Goal: Use online tool/utility: Utilize a website feature to perform a specific function

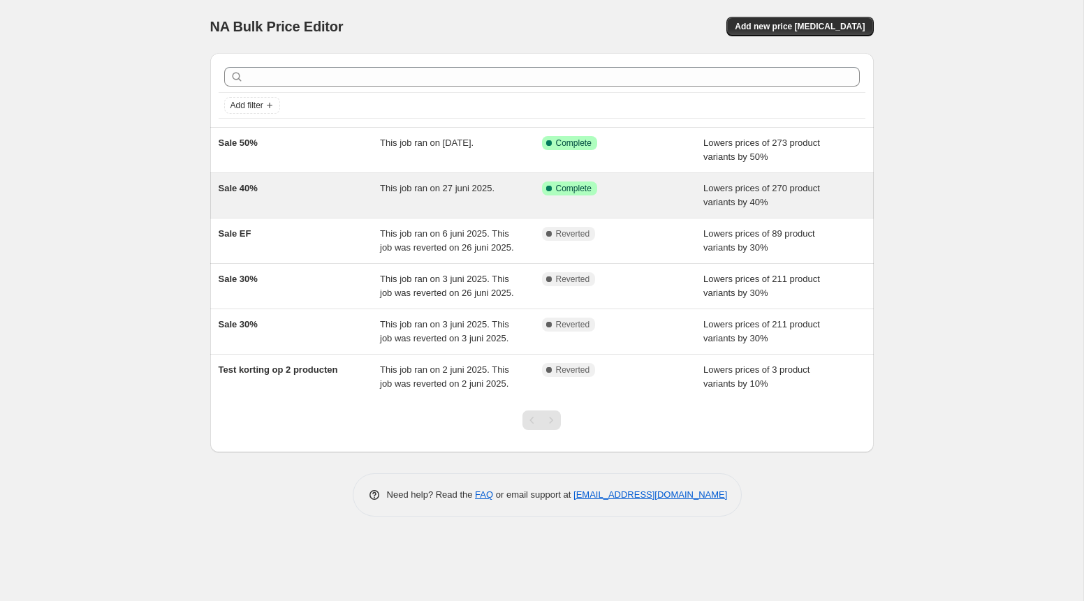
click at [360, 196] on div "Sale 40%" at bounding box center [300, 196] width 162 height 28
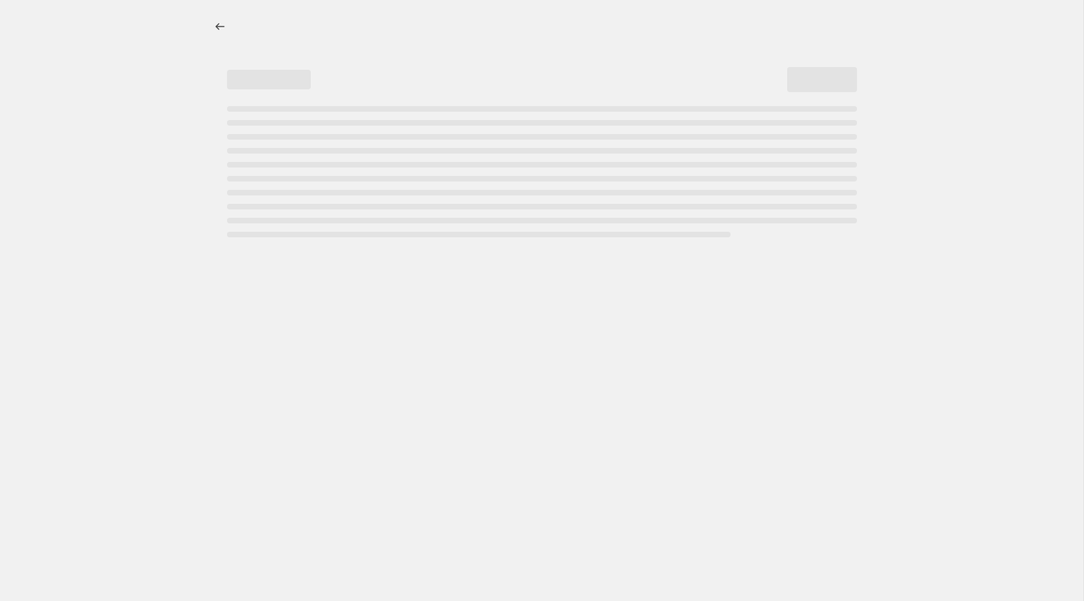
select select "percentage"
select select "collection"
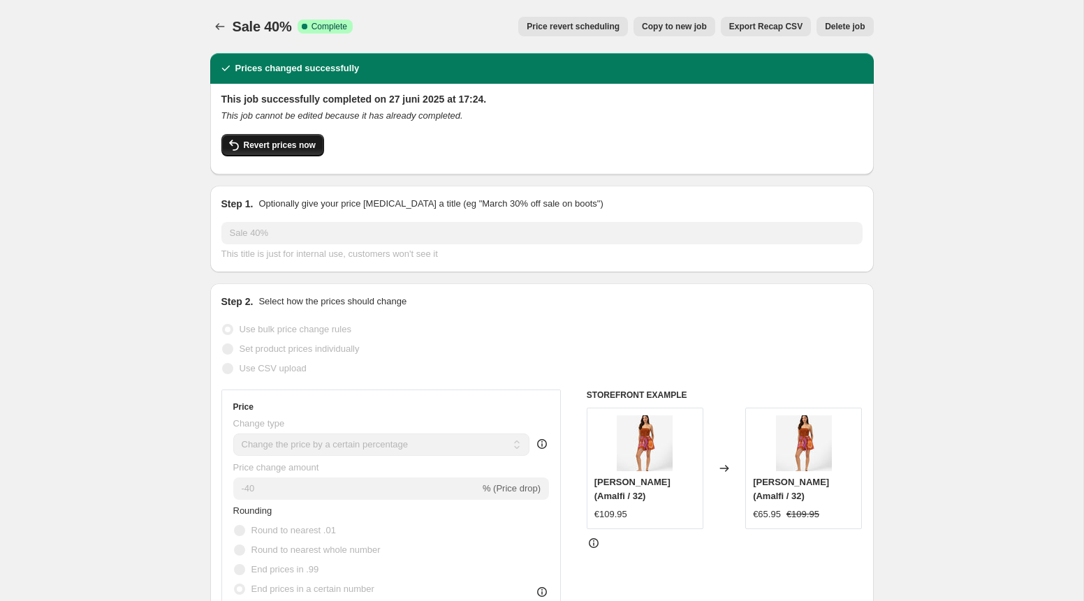
click at [295, 145] on span "Revert prices now" at bounding box center [280, 145] width 72 height 11
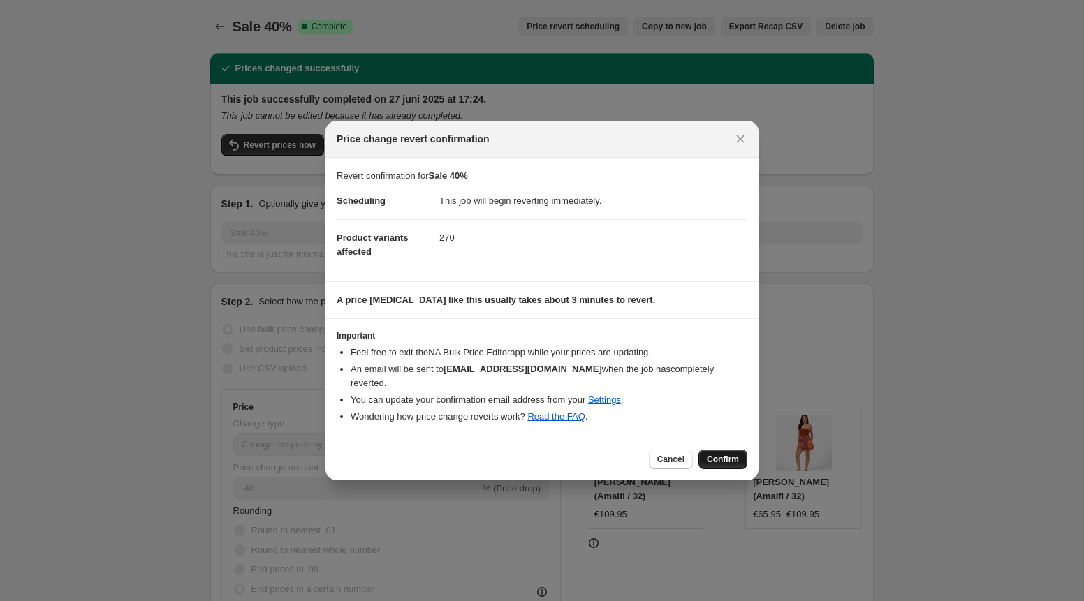
click at [714, 455] on span "Confirm" at bounding box center [723, 459] width 32 height 11
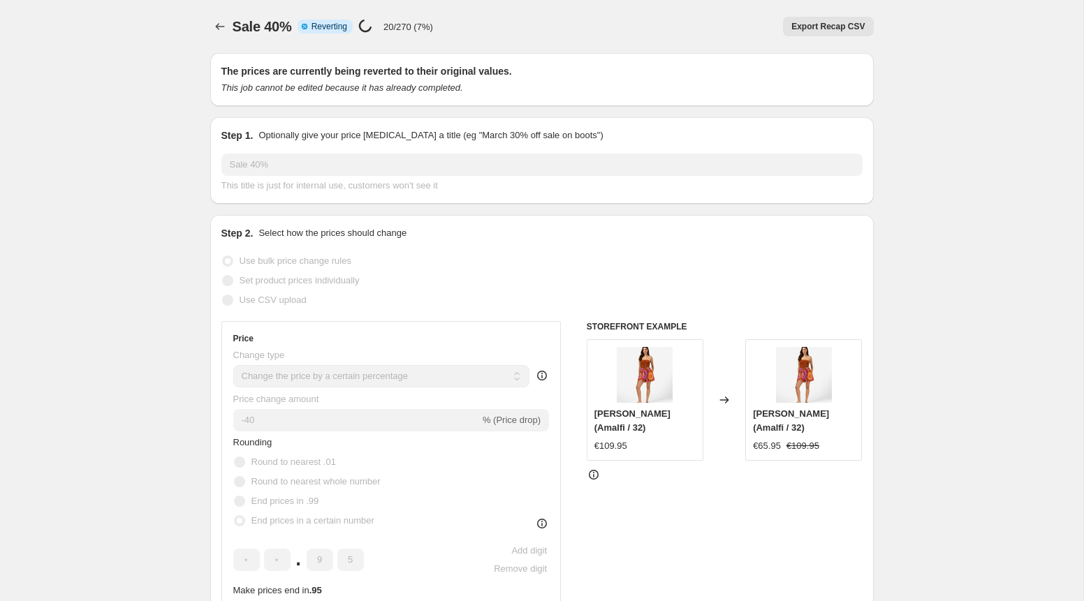
click at [235, 76] on h2 "The prices are currently being reverted to their original values." at bounding box center [541, 71] width 641 height 14
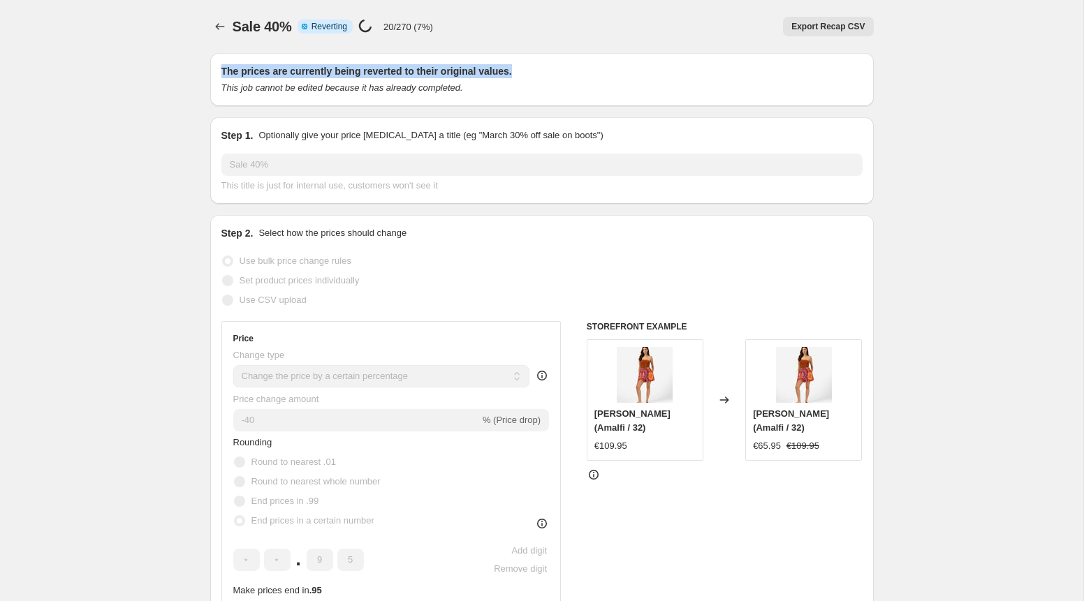
click at [235, 76] on h2 "The prices are currently being reverted to their original values." at bounding box center [541, 71] width 641 height 14
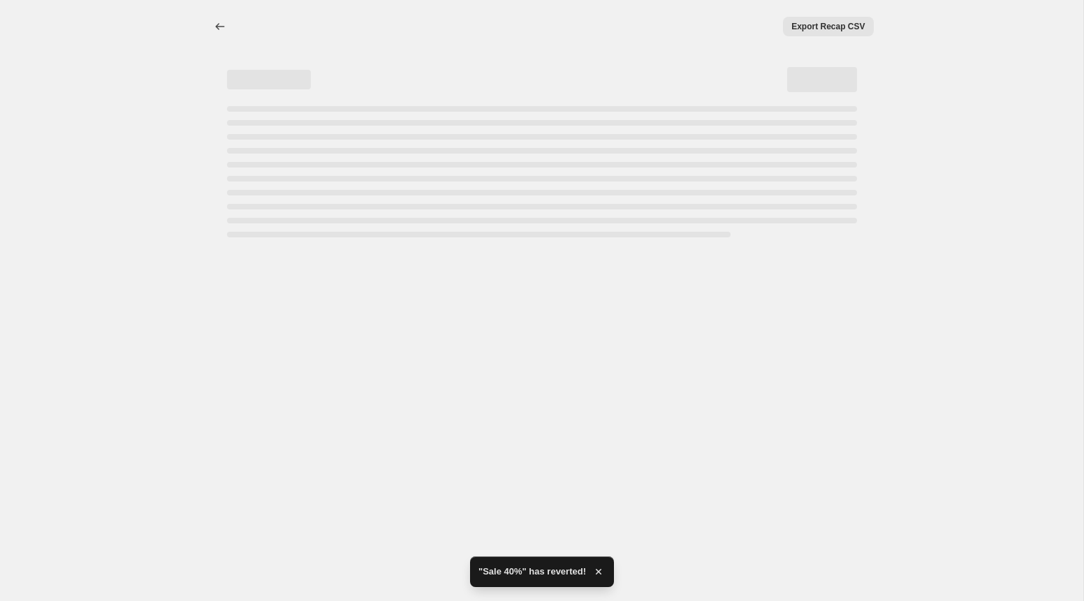
select select "percentage"
select select "collection"
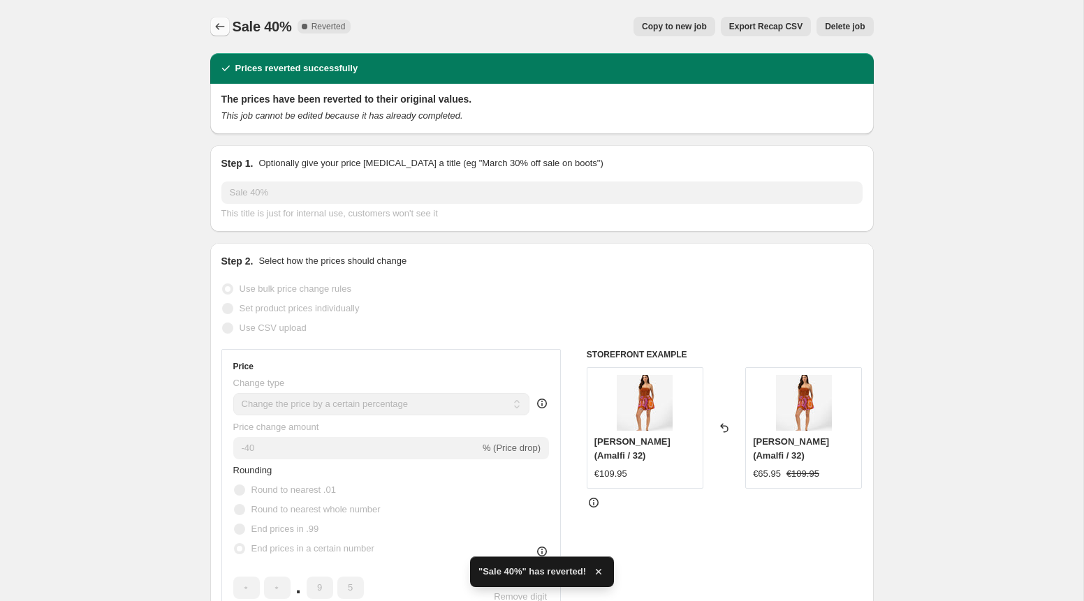
click at [219, 31] on icon "Price change jobs" at bounding box center [220, 27] width 14 height 14
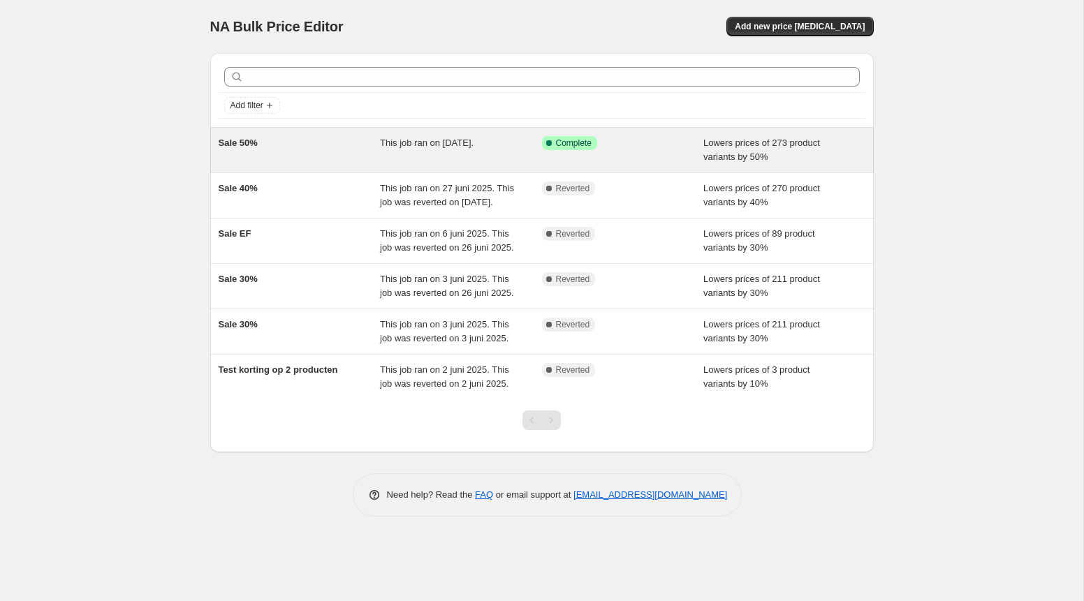
click at [330, 156] on div "Sale 50%" at bounding box center [300, 150] width 162 height 28
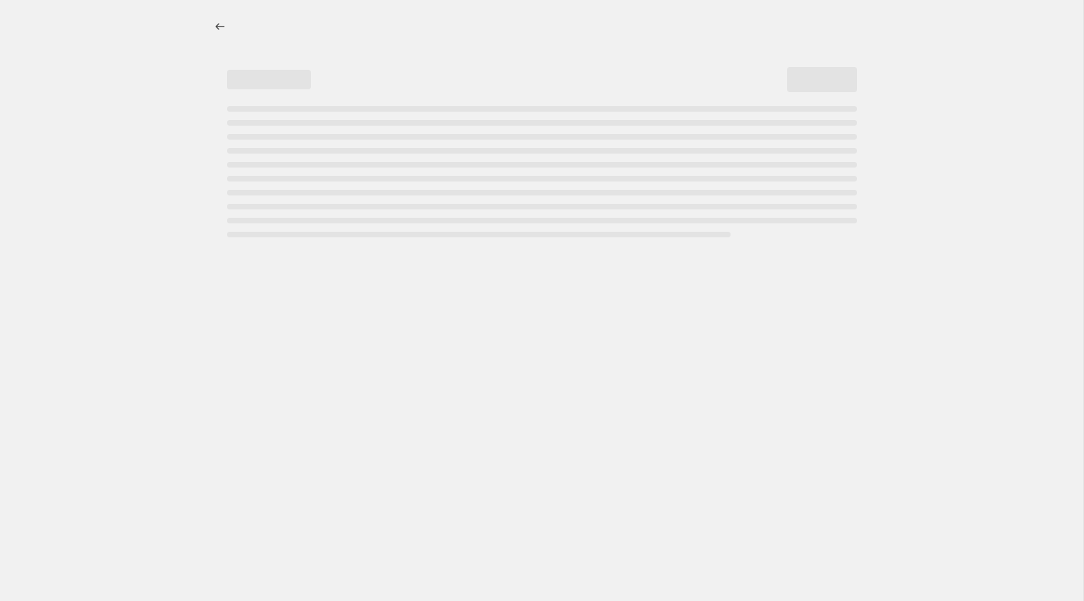
select select "percentage"
select select "collection"
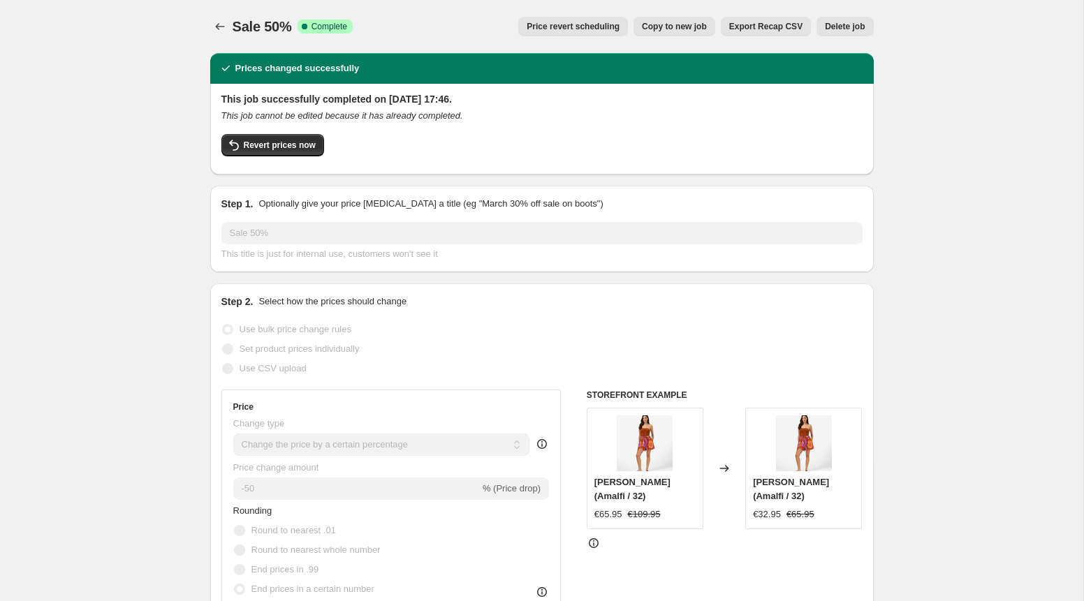
click at [670, 23] on span "Copy to new job" at bounding box center [674, 26] width 65 height 11
select select "percentage"
select select "collection"
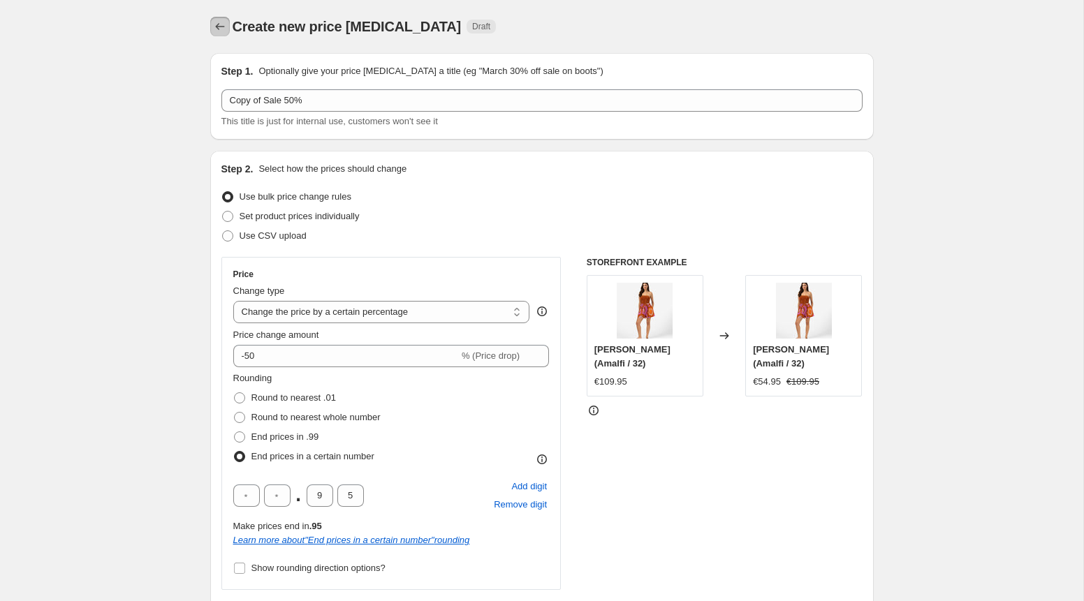
click at [217, 26] on icon "Price change jobs" at bounding box center [220, 27] width 14 height 14
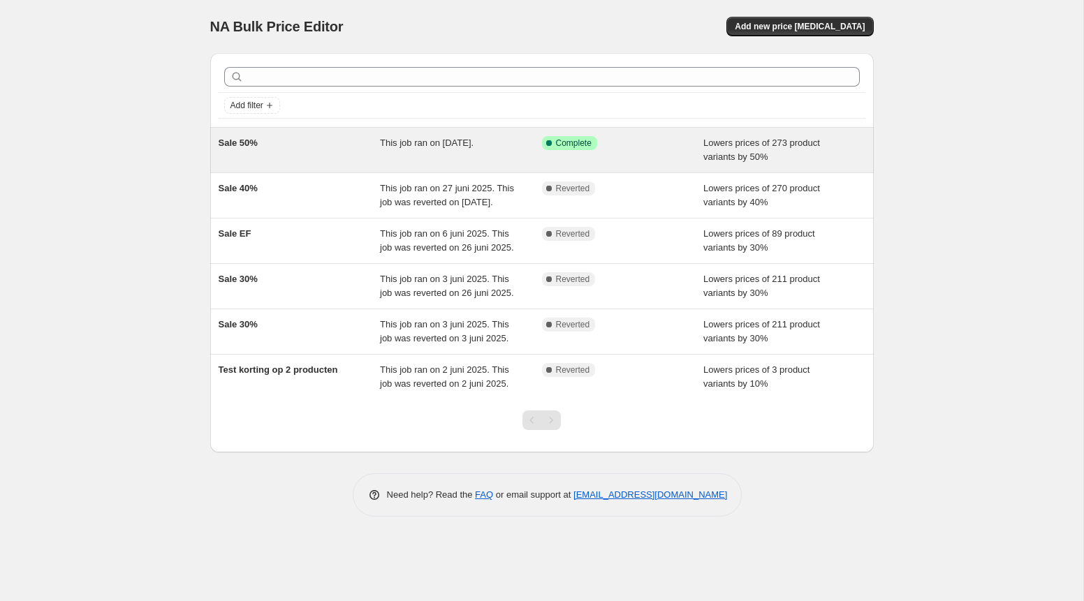
click at [383, 147] on span "This job ran on 3 september 2025." at bounding box center [427, 143] width 94 height 10
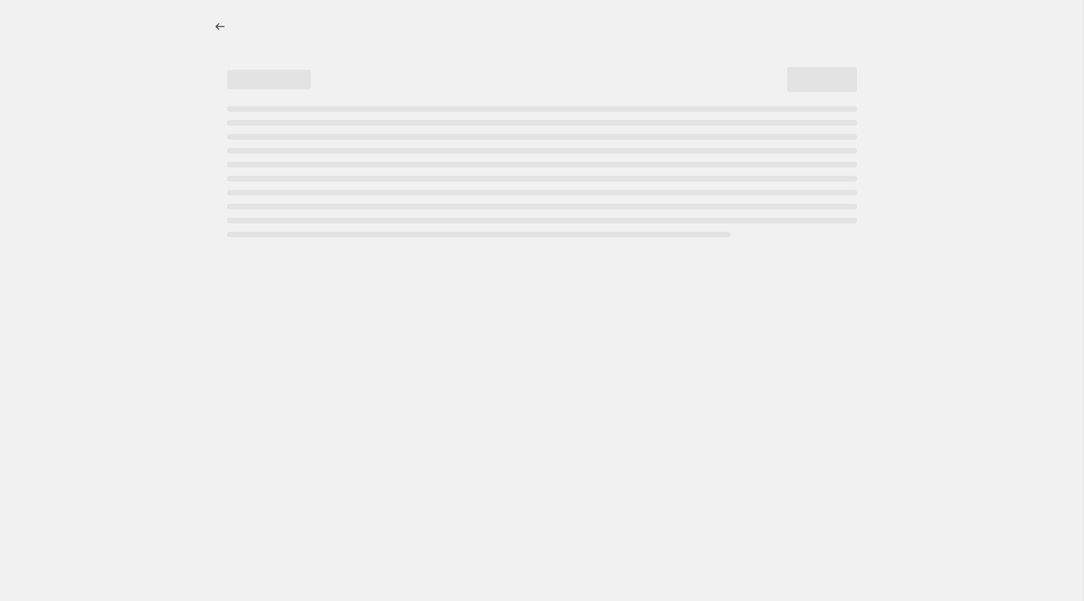
select select "percentage"
select select "collection"
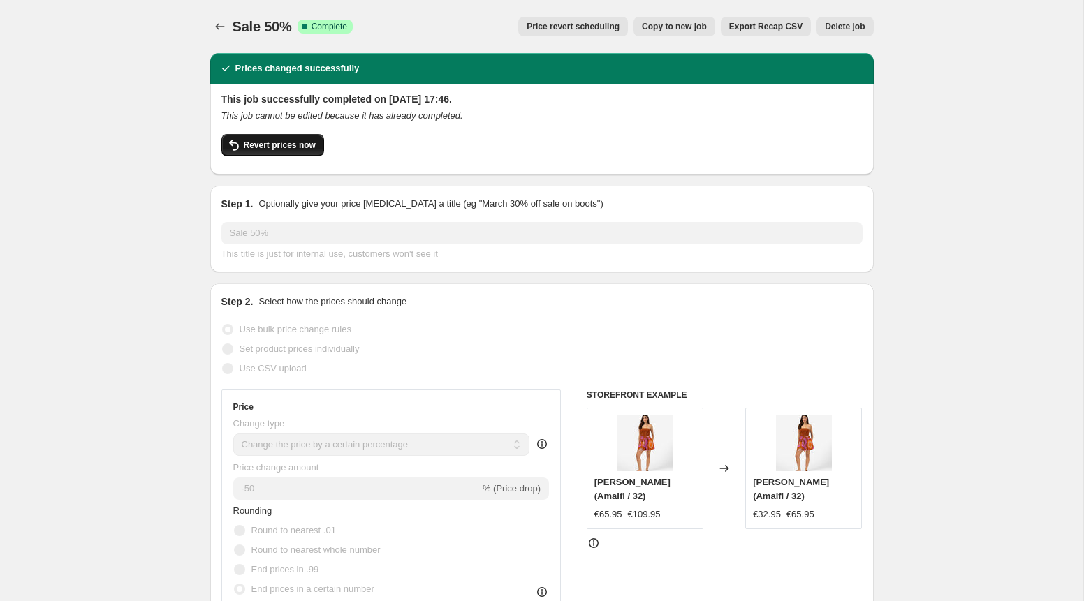
click at [247, 143] on span "Revert prices now" at bounding box center [280, 145] width 72 height 11
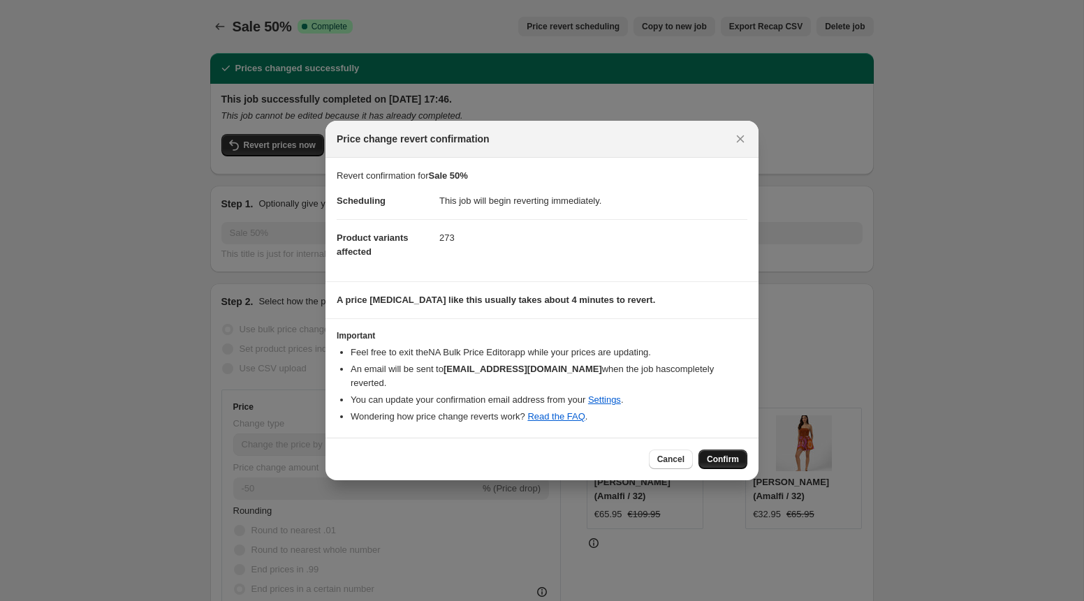
click at [719, 454] on span "Confirm" at bounding box center [723, 459] width 32 height 11
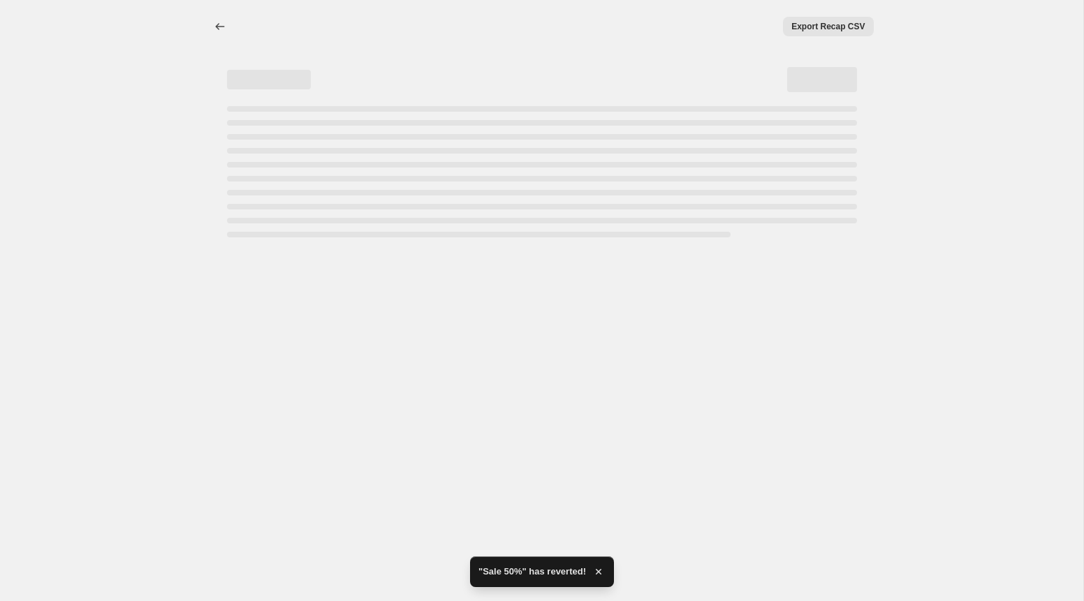
select select "percentage"
select select "collection"
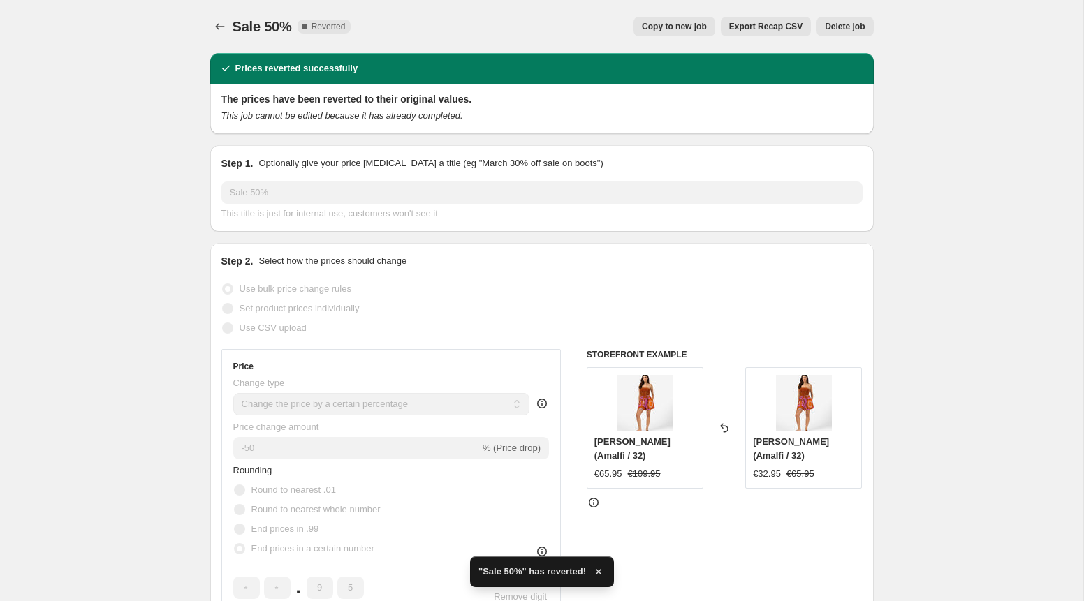
click at [680, 28] on span "Copy to new job" at bounding box center [674, 26] width 65 height 11
select select "percentage"
select select "collection"
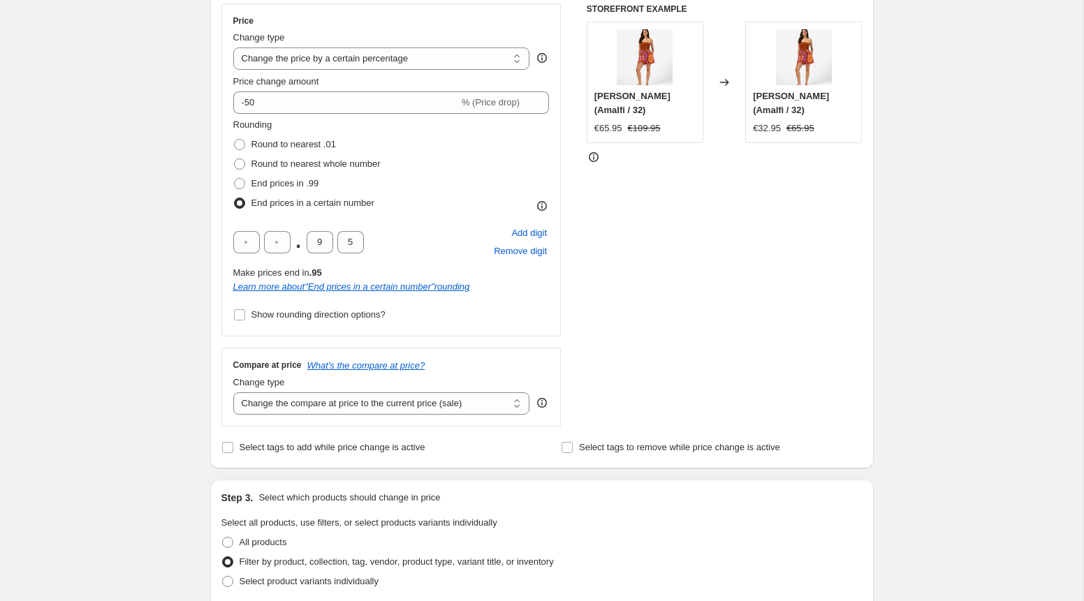
scroll to position [253, 0]
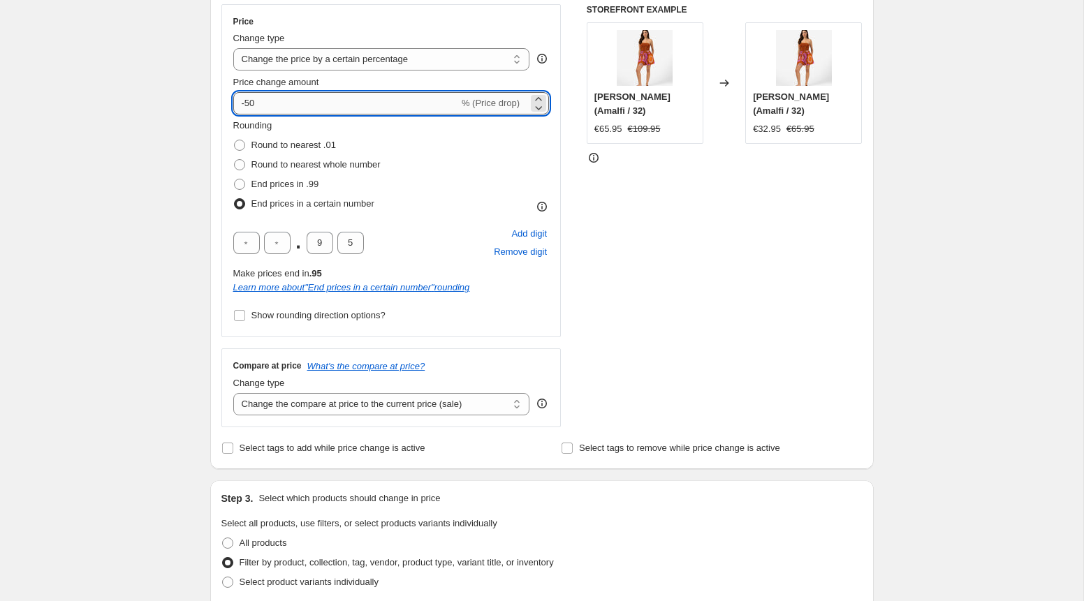
click at [249, 102] on input "-50" at bounding box center [346, 103] width 226 height 22
type input "5"
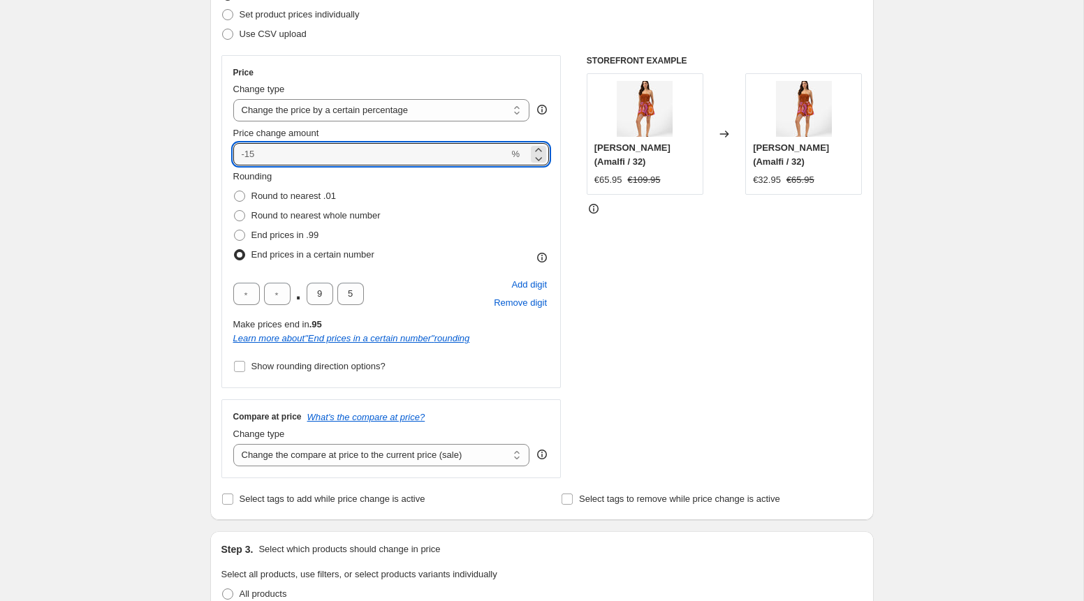
scroll to position [203, 0]
click at [261, 161] on input "Price change amount" at bounding box center [371, 153] width 276 height 22
click at [258, 150] on input "Price change amount" at bounding box center [371, 153] width 276 height 22
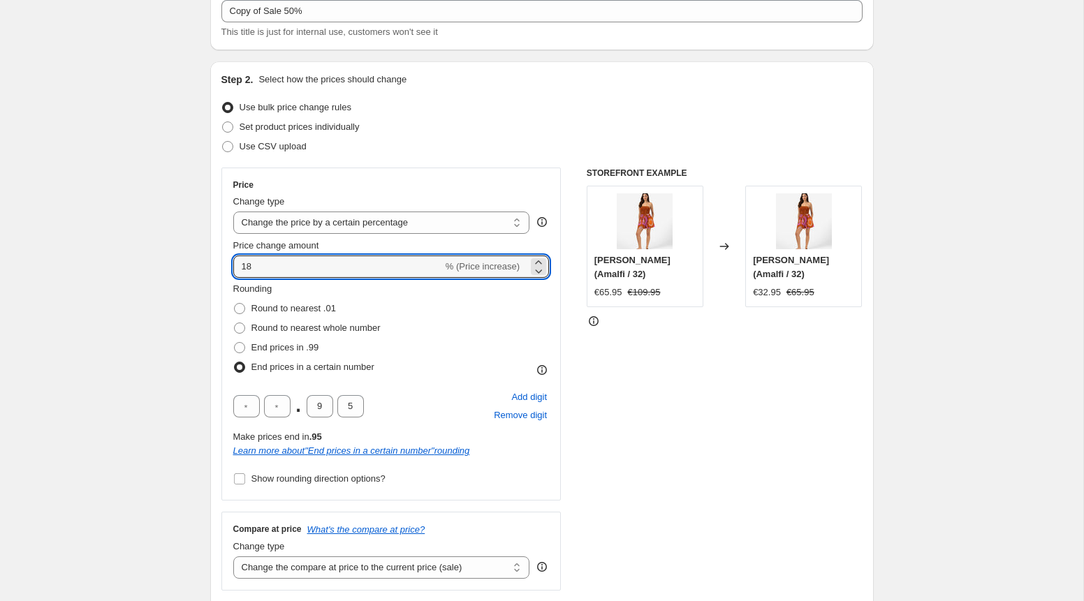
scroll to position [92, 0]
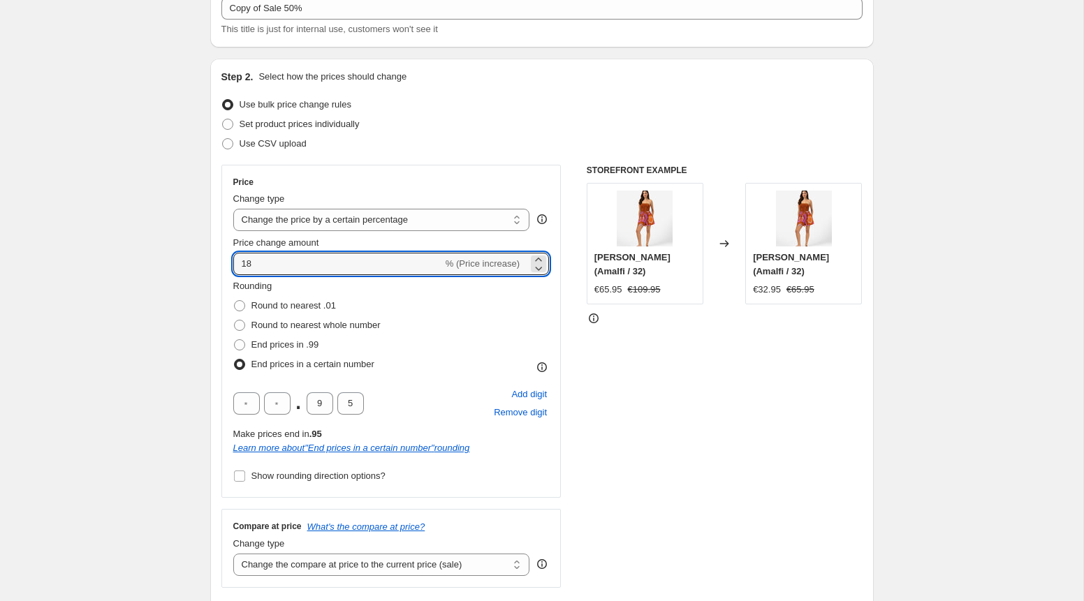
type input "1"
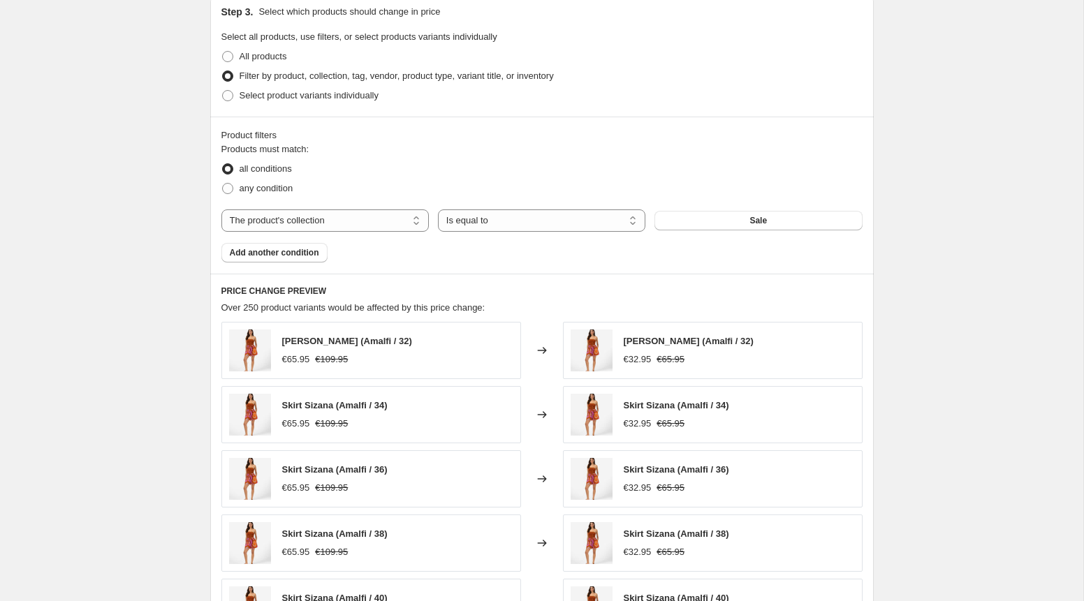
scroll to position [749, 0]
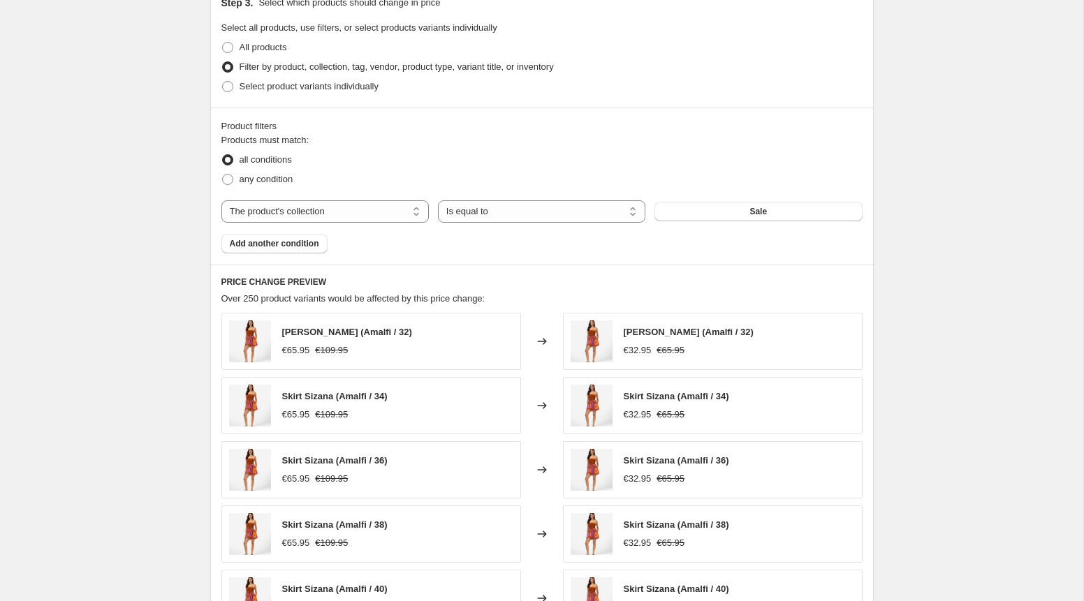
click at [351, 337] on span "Skirt Sizana (Amalfi / 32)" at bounding box center [347, 332] width 130 height 10
type input "0"
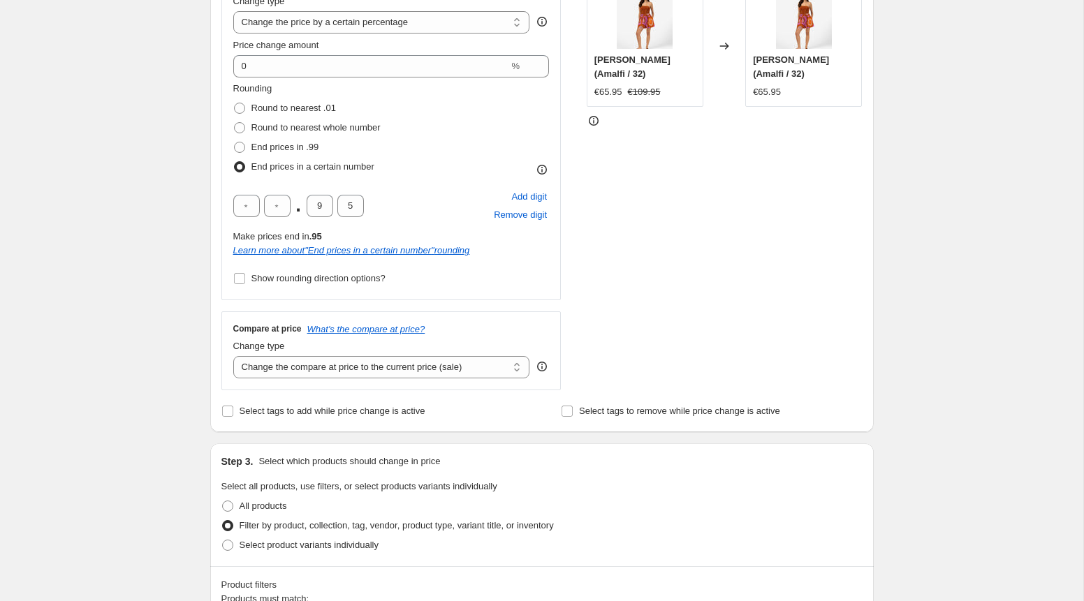
scroll to position [233, 0]
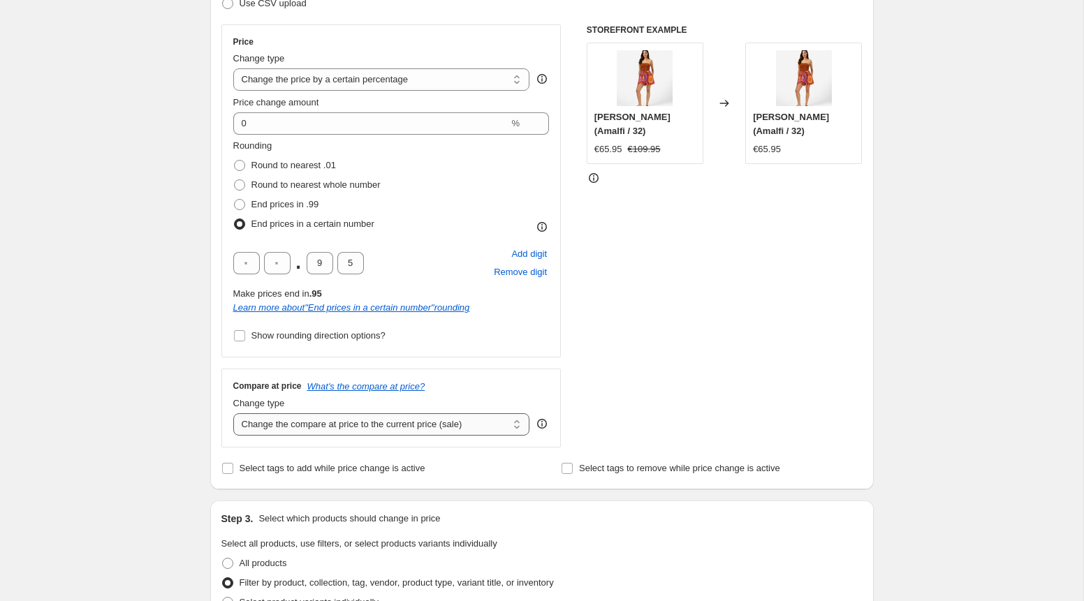
click at [265, 424] on select "Change the compare at price to the current price (sale) Change the compare at p…" at bounding box center [381, 424] width 297 height 22
click at [233, 413] on select "Change the compare at price to the current price (sale) Change the compare at p…" at bounding box center [381, 424] width 297 height 22
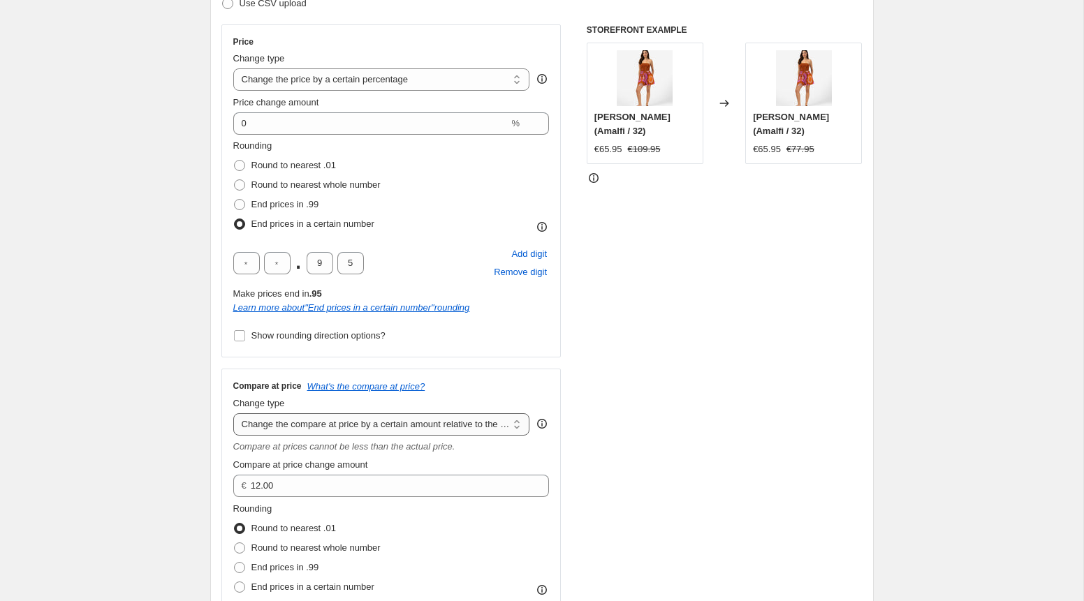
click at [462, 418] on select "Change the compare at price to the current price (sale) Change the compare at p…" at bounding box center [381, 424] width 297 height 22
select select "percentage"
click at [233, 413] on select "Change the compare at price to the current price (sale) Change the compare at p…" at bounding box center [381, 424] width 297 height 22
type input "-15"
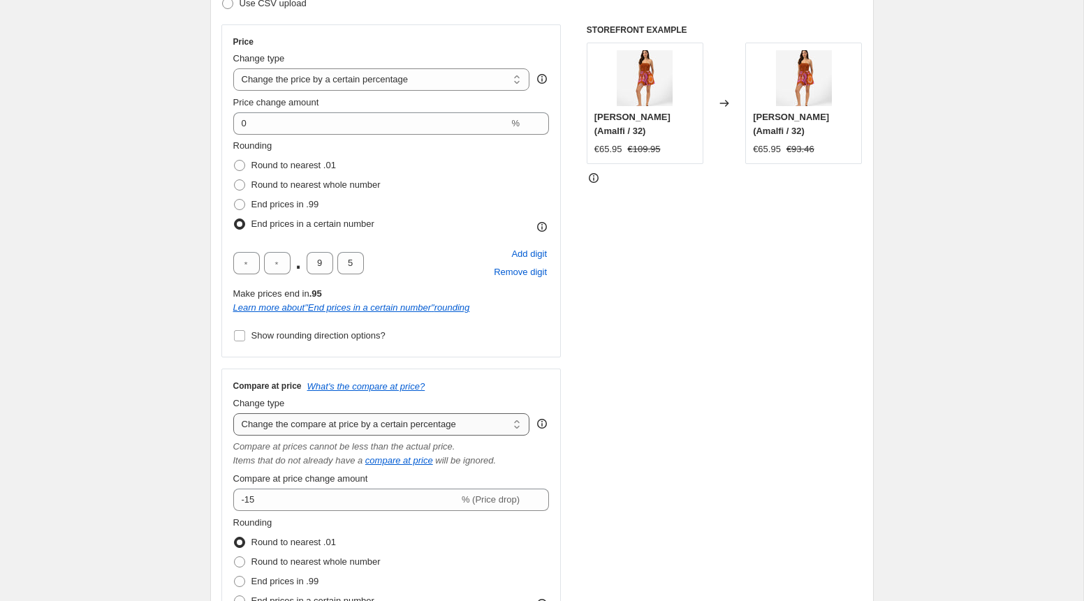
click at [483, 421] on select "Change the compare at price to the current price (sale) Change the compare at p…" at bounding box center [381, 424] width 297 height 22
select select "pp"
click at [233, 413] on select "Change the compare at price to the current price (sale) Change the compare at p…" at bounding box center [381, 424] width 297 height 22
type input "20"
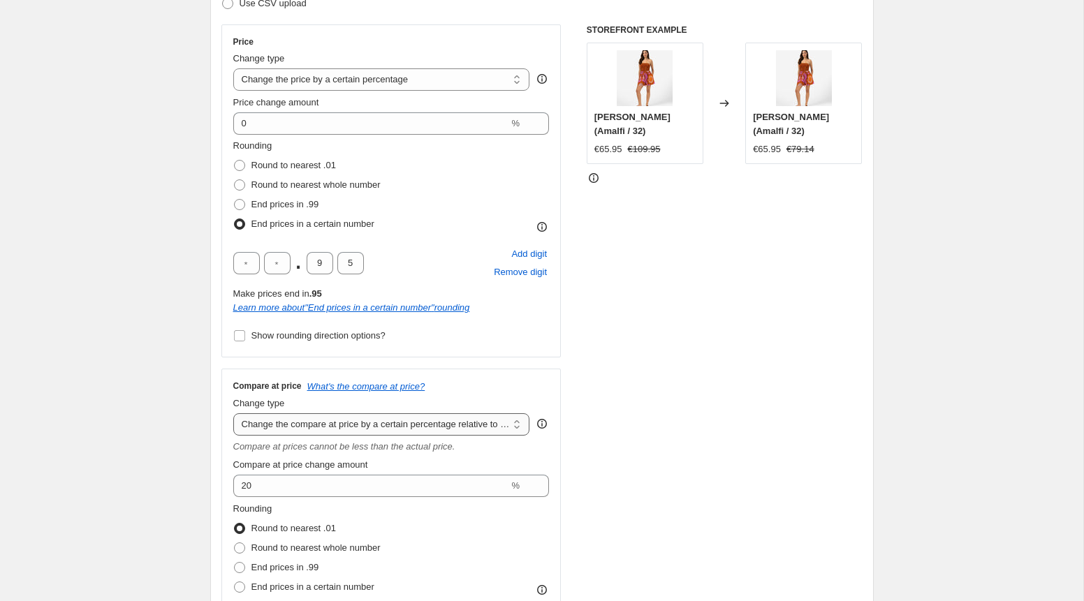
click at [492, 427] on select "Change the compare at price to the current price (sale) Change the compare at p…" at bounding box center [381, 424] width 297 height 22
select select "ep"
click at [233, 413] on select "Change the compare at price to the current price (sale) Change the compare at p…" at bounding box center [381, 424] width 297 height 22
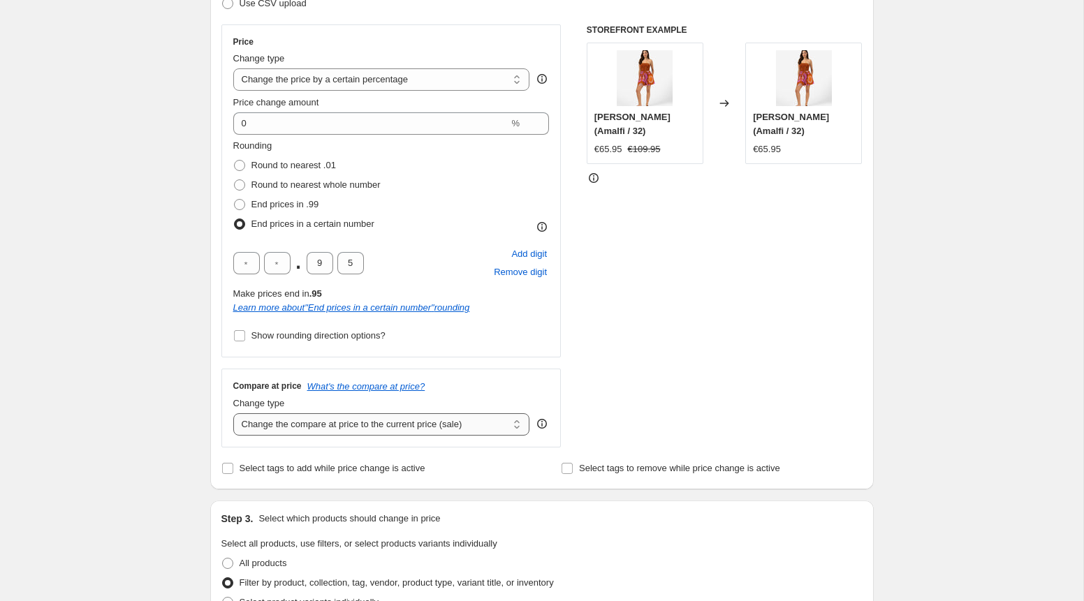
click at [499, 430] on select "Change the compare at price to the current price (sale) Change the compare at p…" at bounding box center [381, 424] width 297 height 22
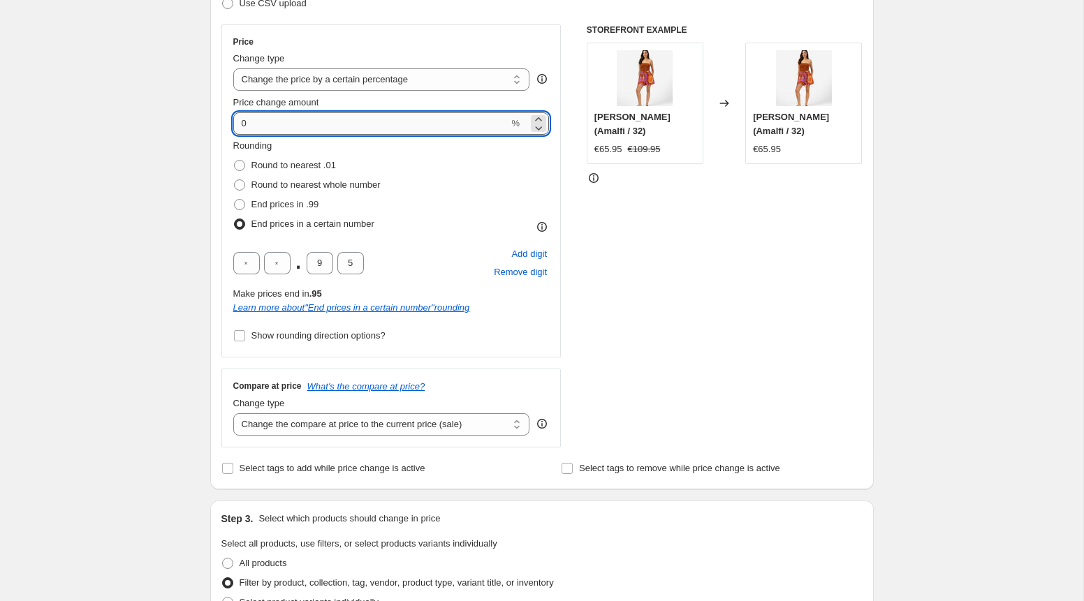
click at [254, 128] on input "0" at bounding box center [371, 123] width 276 height 22
type input "50"
click at [131, 298] on div "Create new price change job. This page is ready Create new price change job Dra…" at bounding box center [541, 584] width 1083 height 1634
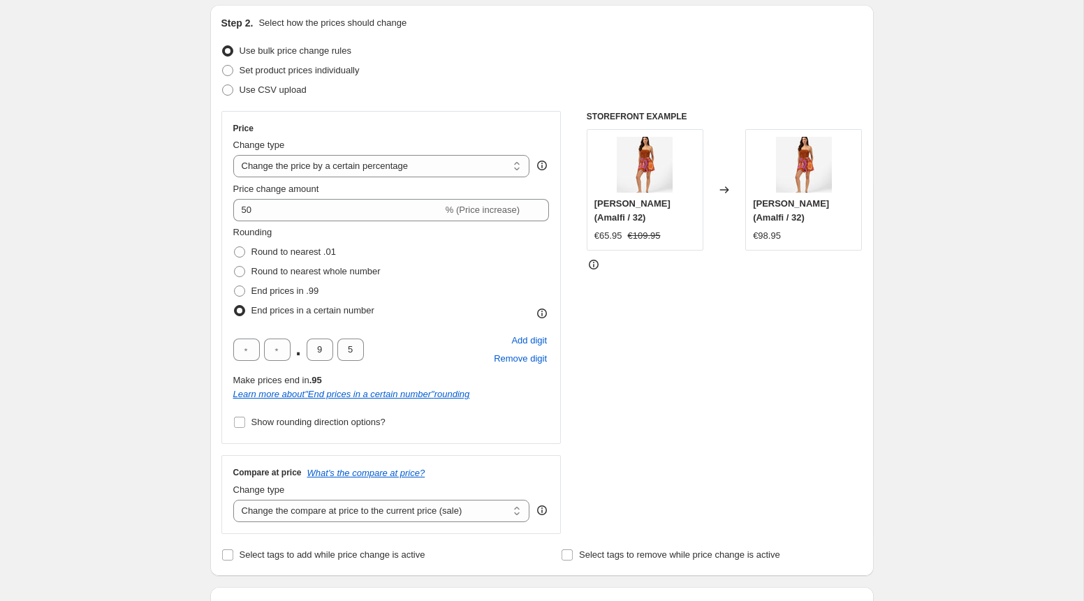
scroll to position [0, 0]
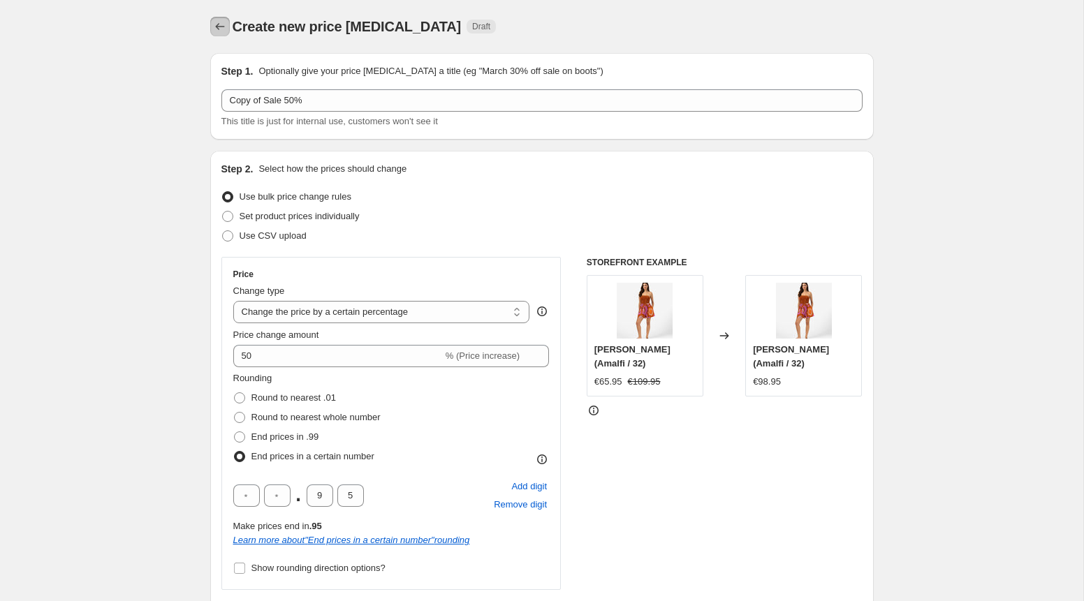
click at [221, 29] on icon "Price change jobs" at bounding box center [220, 27] width 14 height 14
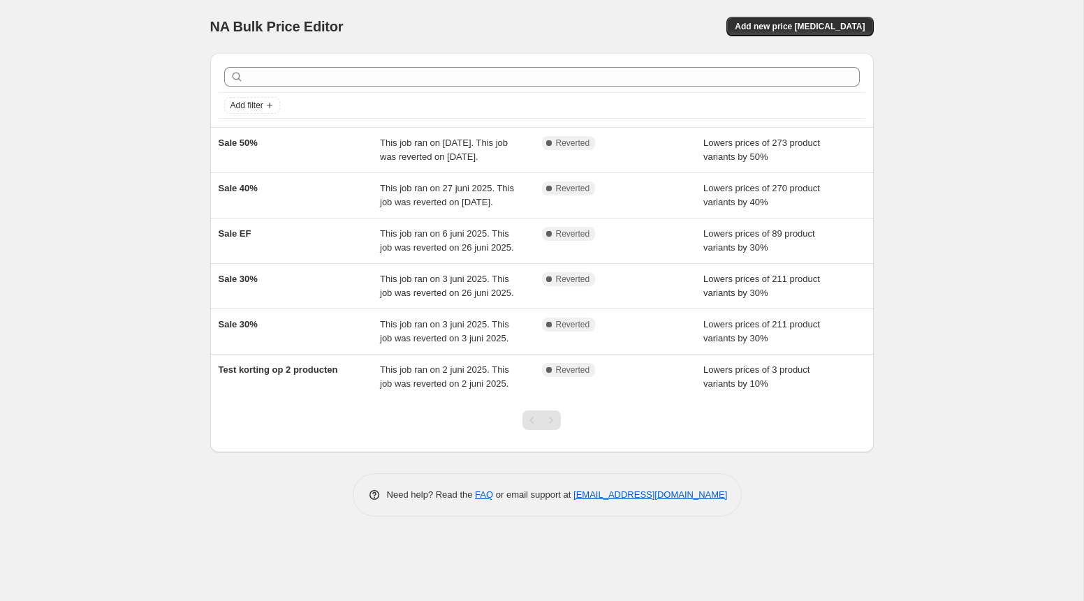
click at [548, 430] on div "Pagination" at bounding box center [551, 421] width 20 height 20
